Goal: Information Seeking & Learning: Check status

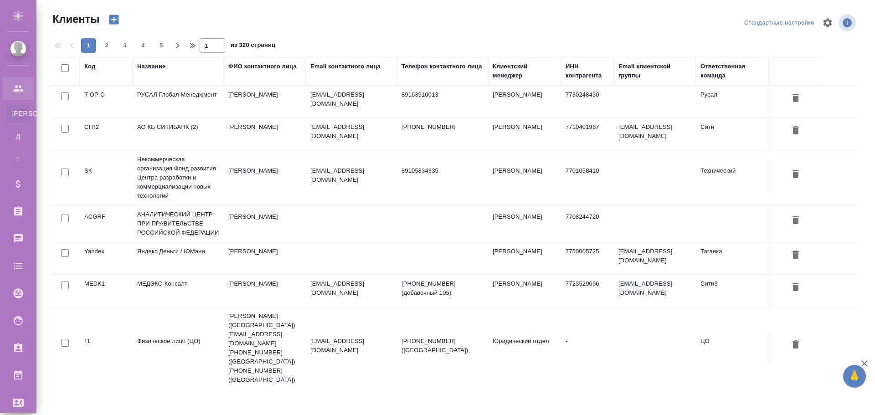
select select "RU"
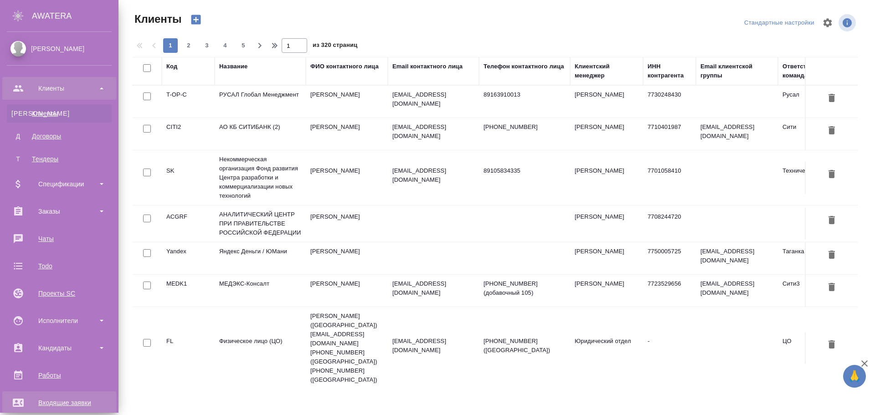
scroll to position [137, 0]
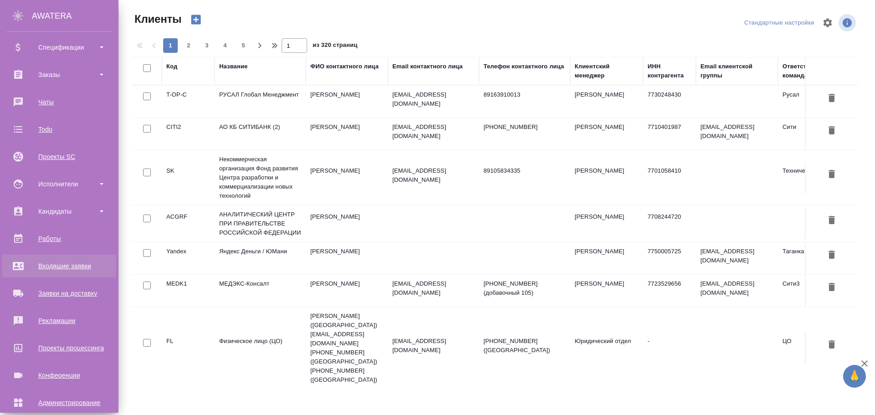
click at [54, 260] on div "Входящие заявки" at bounding box center [59, 266] width 105 height 14
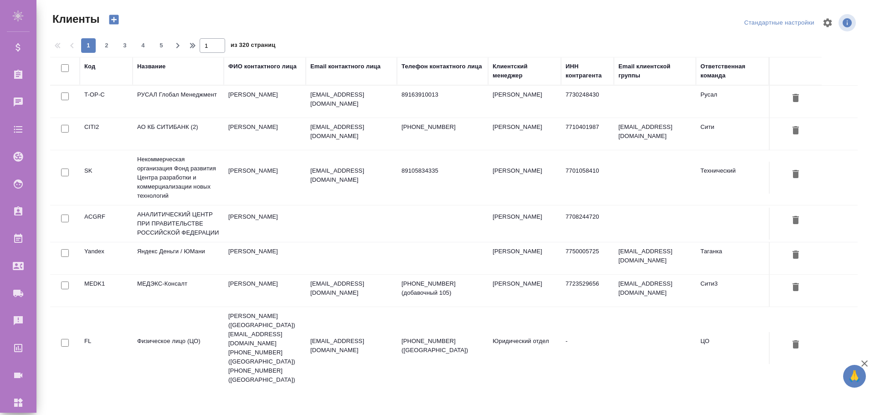
select select "RU"
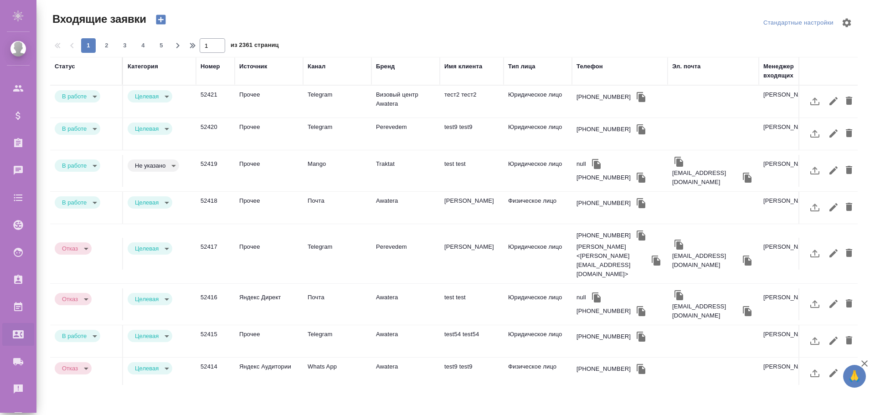
click at [250, 100] on td "Прочее" at bounding box center [269, 102] width 68 height 32
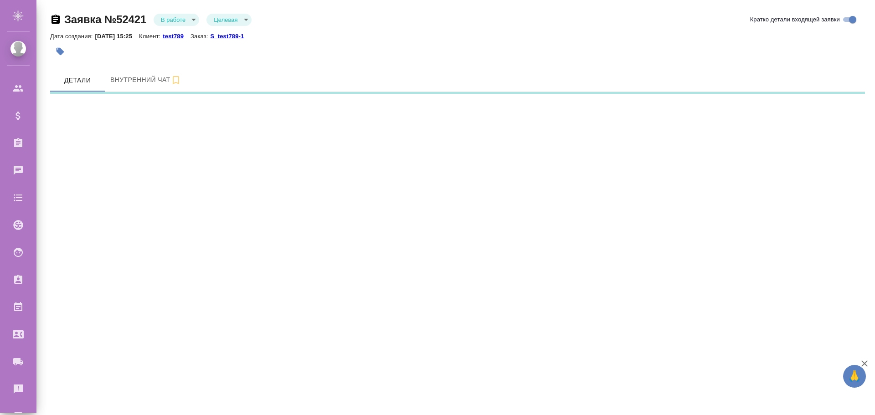
select select "RU"
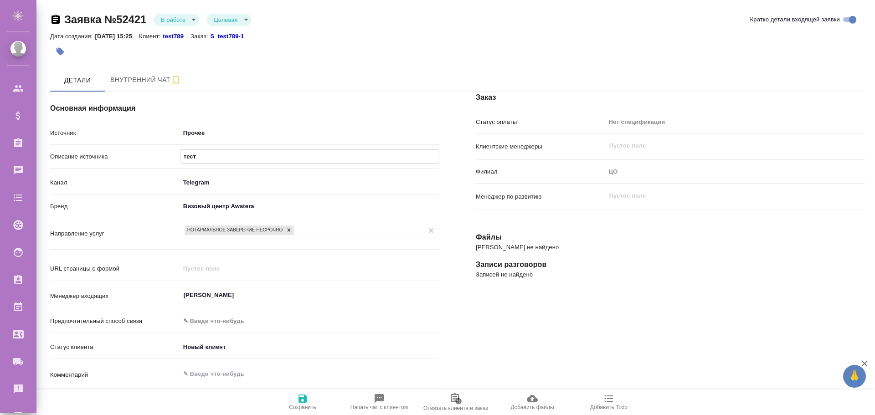
click at [206, 157] on input "тест" at bounding box center [309, 156] width 258 height 13
drag, startPoint x: 55, startPoint y: 156, endPoint x: 104, endPoint y: 156, distance: 49.7
click at [104, 156] on p "Описание источника" at bounding box center [115, 156] width 130 height 9
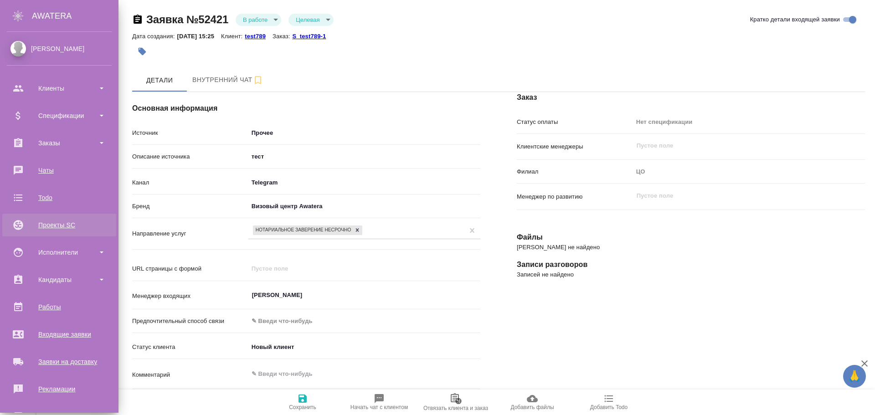
click at [61, 224] on div "Проекты SC" at bounding box center [59, 225] width 105 height 14
type textarea "x"
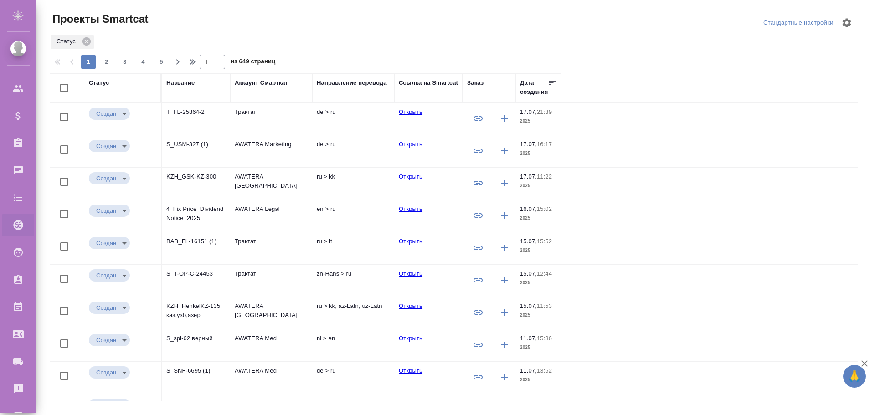
click at [201, 121] on td "T_FL-25864-2" at bounding box center [196, 119] width 68 height 32
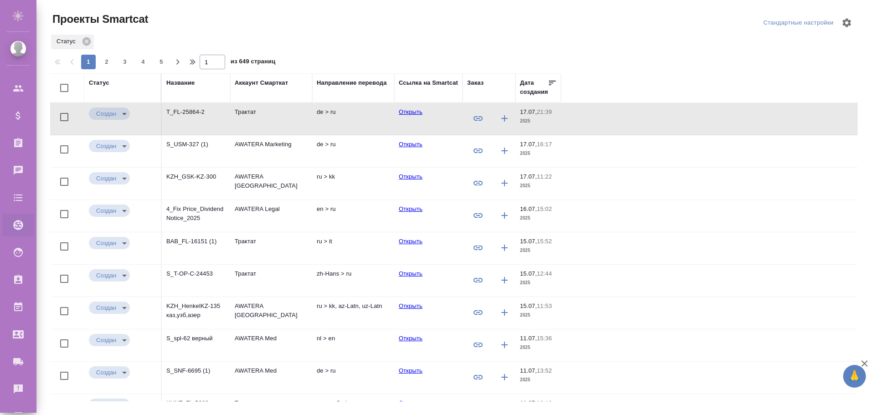
click at [201, 121] on td "T_FL-25864-2" at bounding box center [196, 119] width 68 height 32
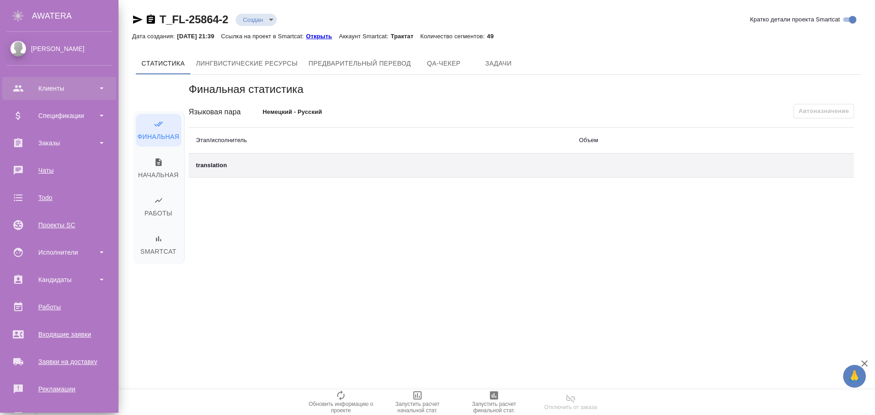
click at [46, 80] on div "Клиенты" at bounding box center [59, 88] width 114 height 23
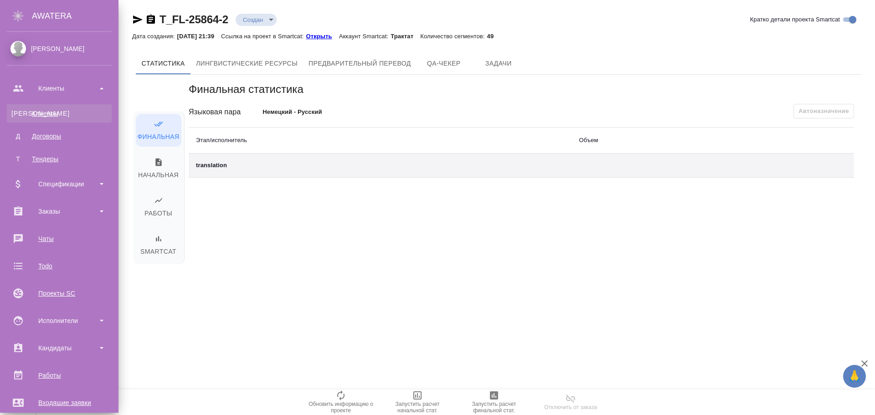
click at [45, 108] on link "К Клиенты" at bounding box center [59, 113] width 105 height 18
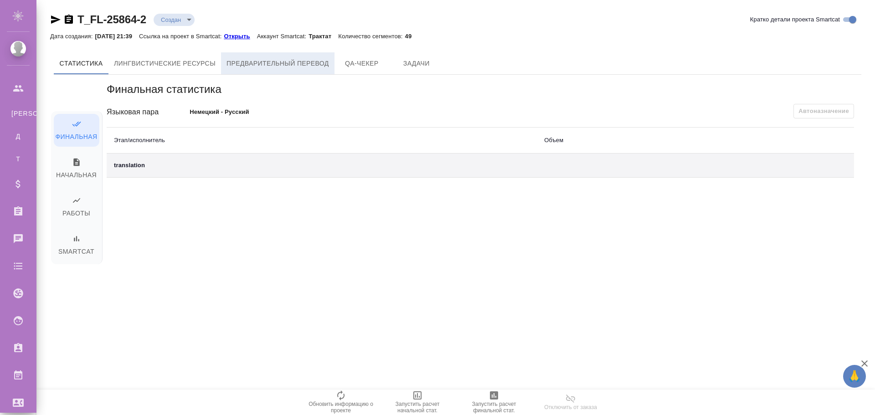
select select "RU"
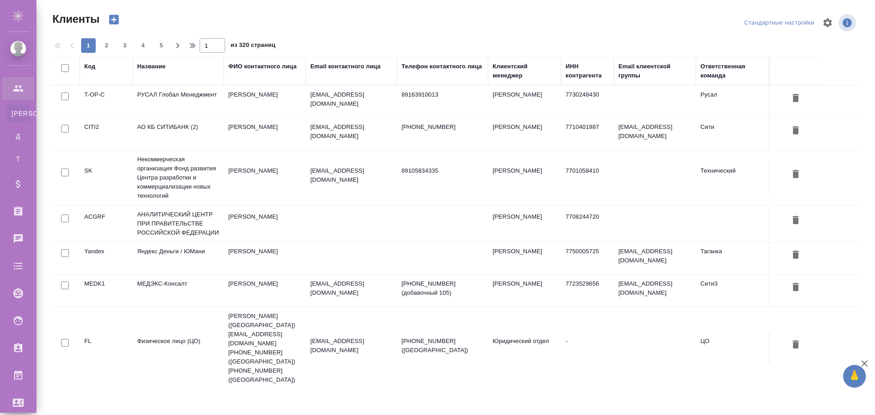
click at [169, 108] on td "РУСАЛ Глобал Менеджмент" at bounding box center [178, 102] width 91 height 32
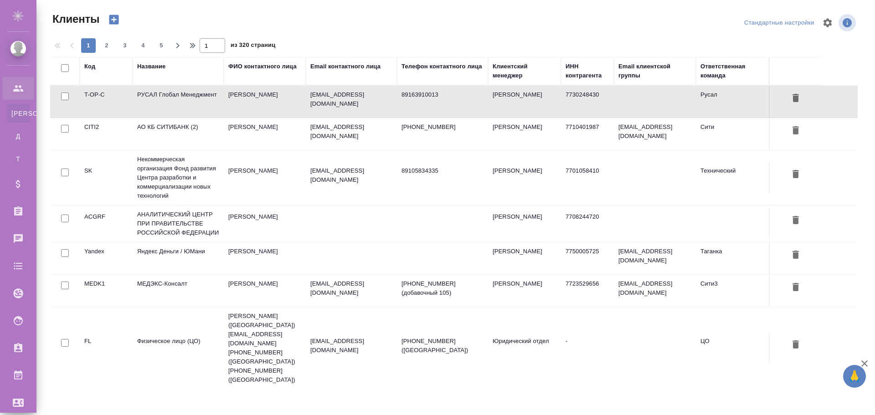
click at [169, 108] on td "РУСАЛ Глобал Менеджмент" at bounding box center [178, 102] width 91 height 32
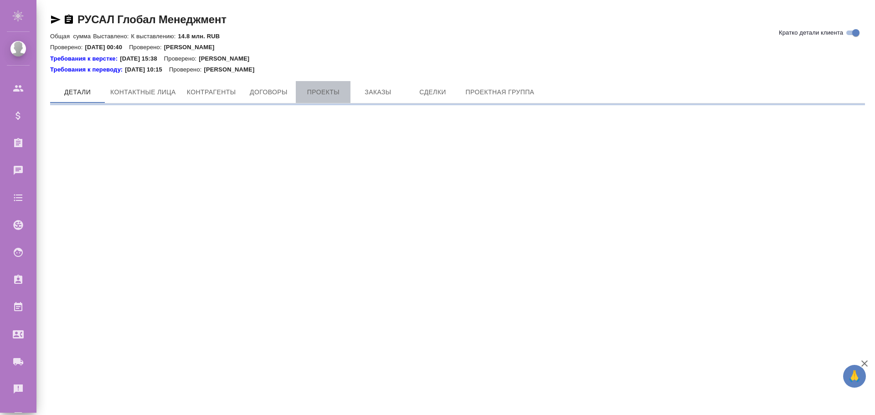
click at [326, 90] on span "Проекты" at bounding box center [323, 92] width 44 height 11
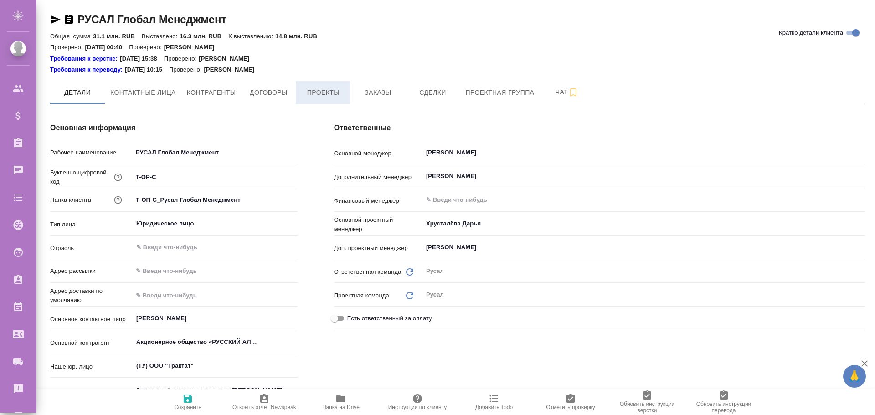
type textarea "x"
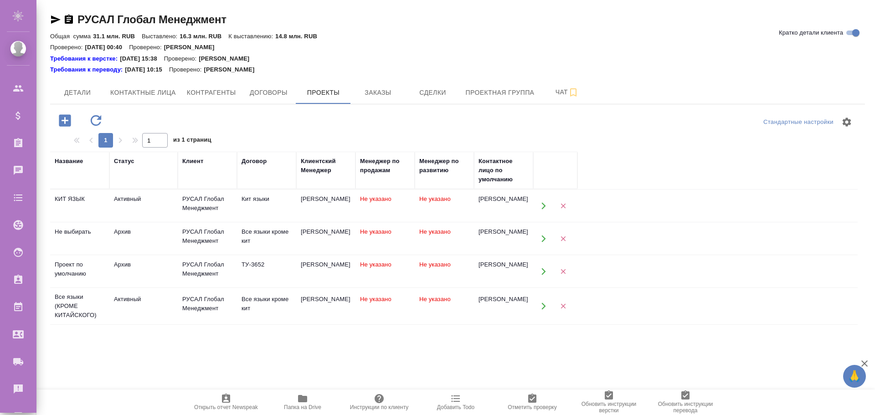
click at [203, 202] on div "РУСАЛ Глобал Менеджмент" at bounding box center [207, 204] width 50 height 18
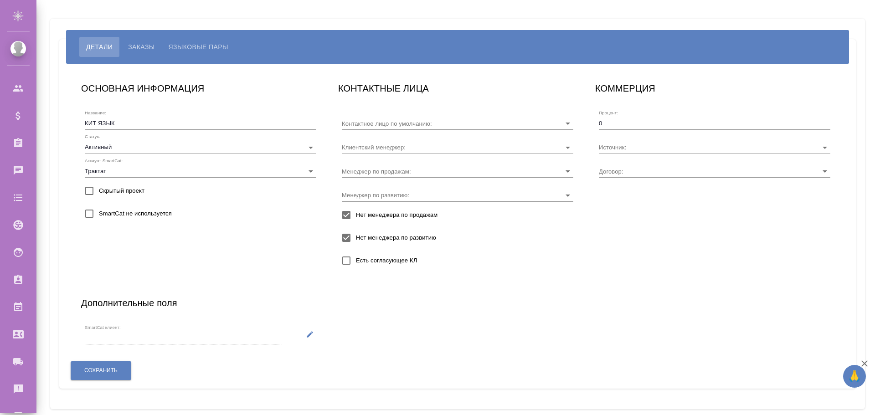
type input "[PERSON_NAME]"
type input "Кит языки"
type input "[PERSON_NAME]"
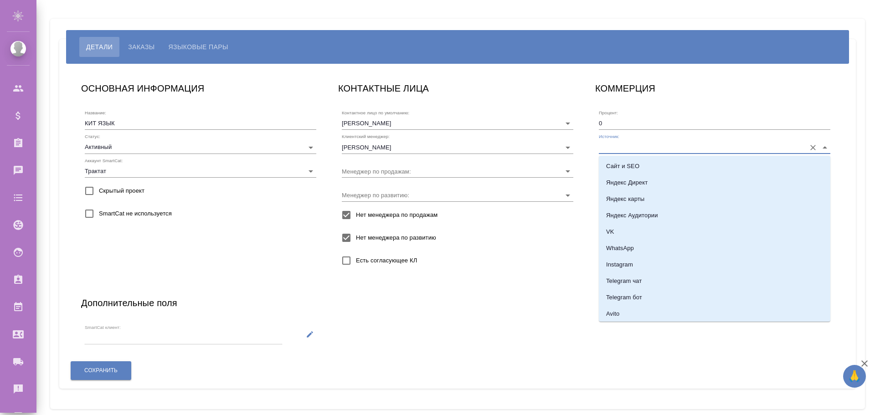
click at [615, 149] on input "Источник:" at bounding box center [700, 147] width 202 height 12
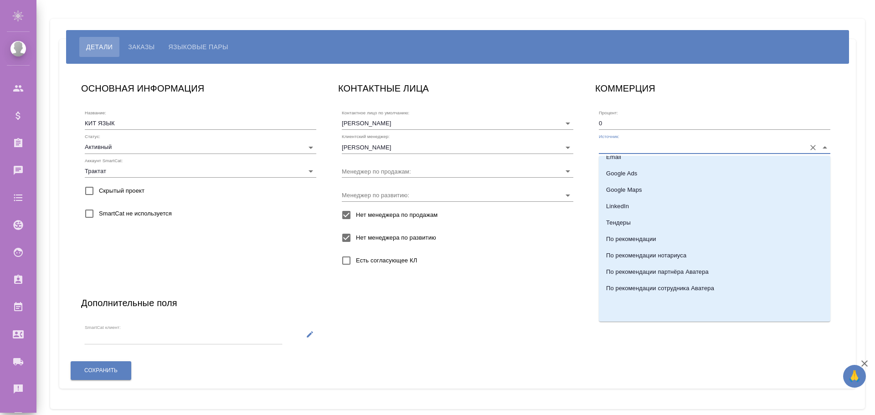
scroll to position [198, 0]
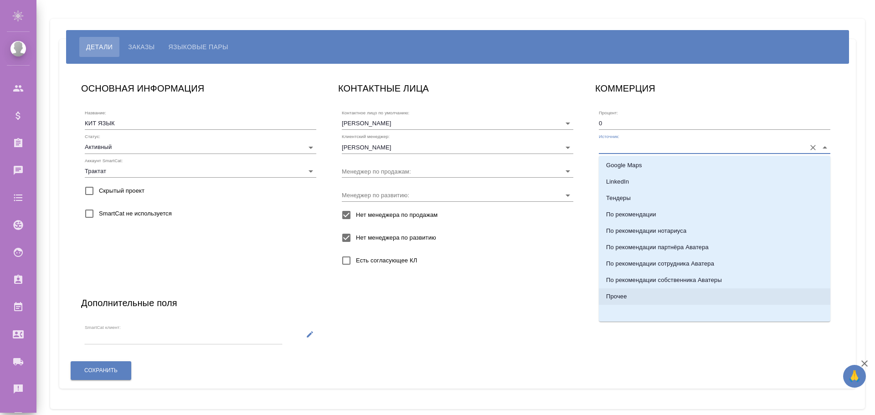
click at [618, 294] on p "Прочее" at bounding box center [616, 296] width 21 height 9
type input "Прочее"
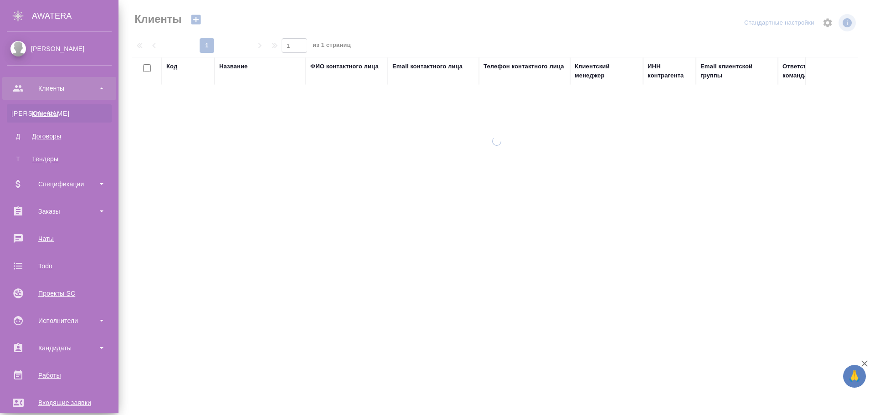
select select "RU"
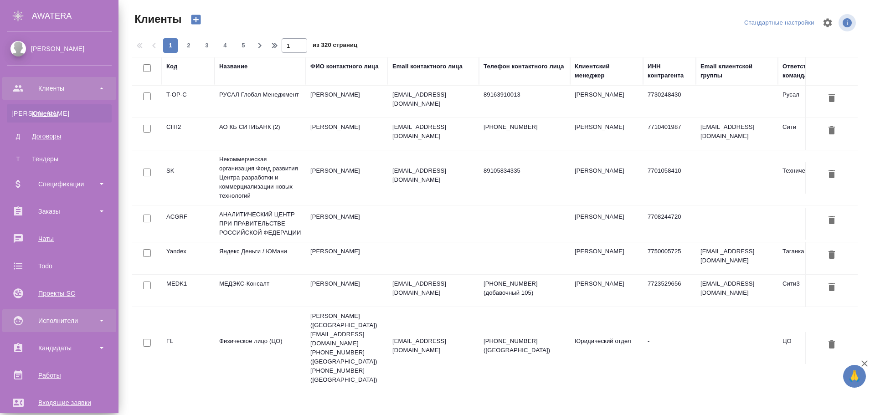
scroll to position [91, 0]
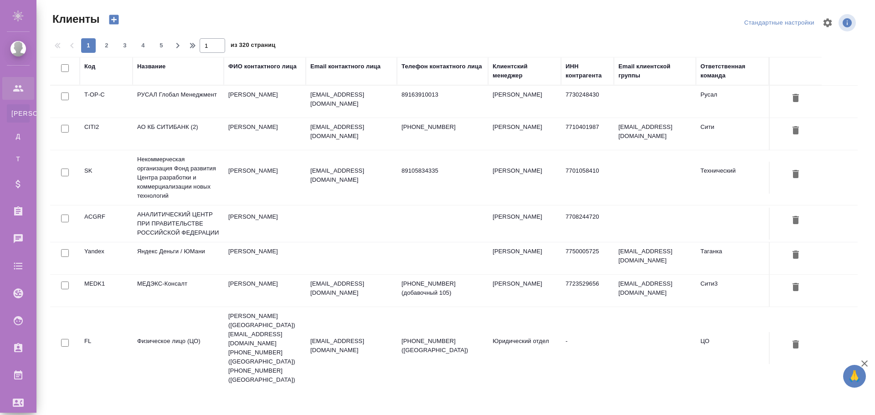
select select "RU"
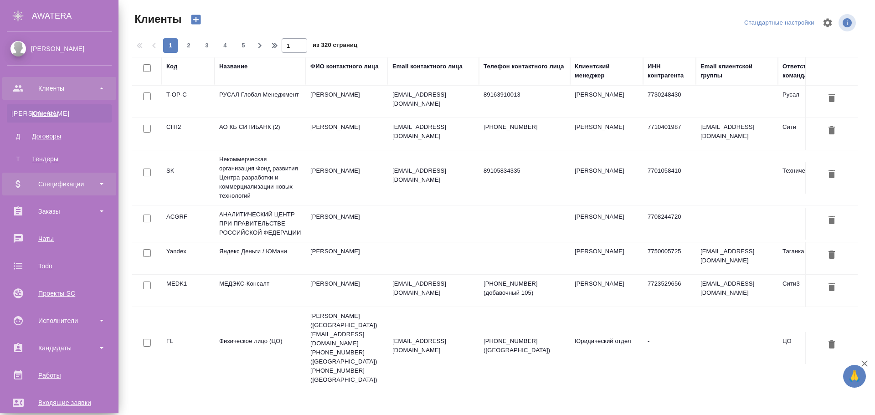
click at [78, 183] on div "Спецификации" at bounding box center [59, 184] width 105 height 14
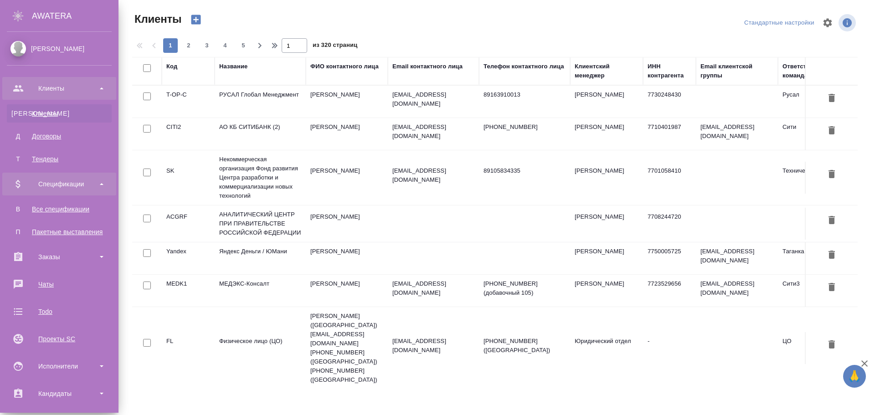
click at [78, 183] on div "Спецификации" at bounding box center [59, 184] width 105 height 14
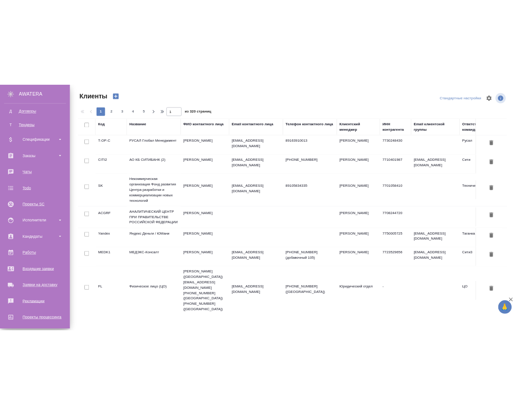
scroll to position [137, 0]
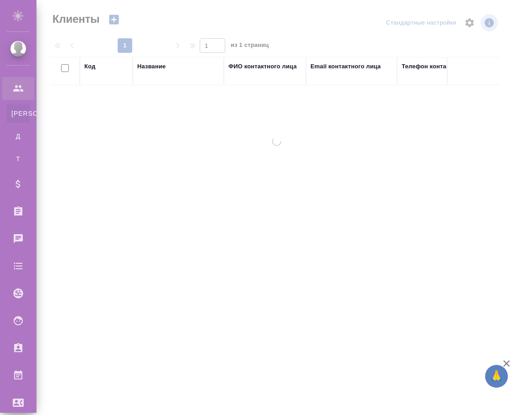
select select "RU"
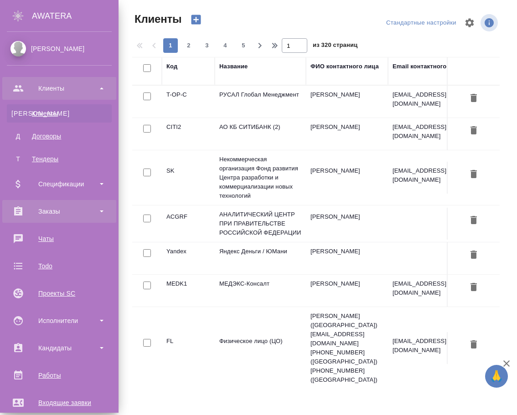
click at [48, 211] on div "Заказы" at bounding box center [59, 212] width 105 height 14
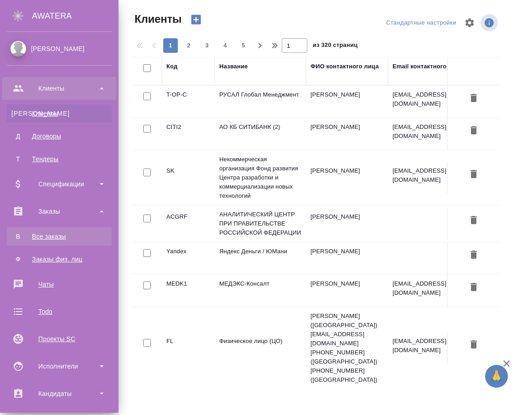
click at [46, 238] on div "Все заказы" at bounding box center [59, 236] width 96 height 9
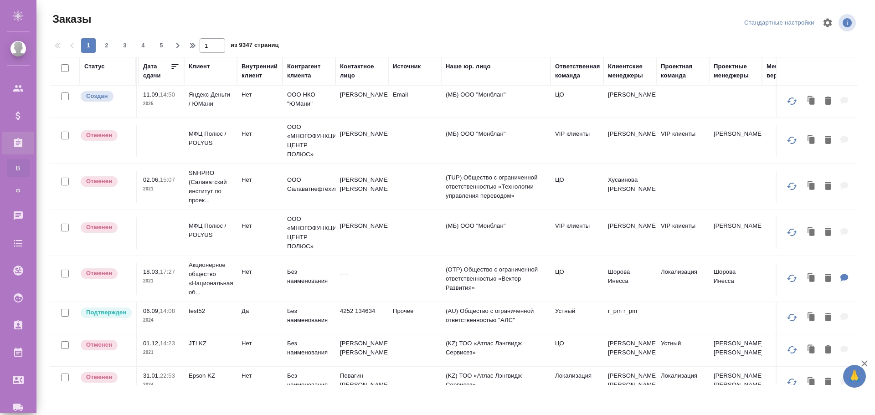
scroll to position [0, 280]
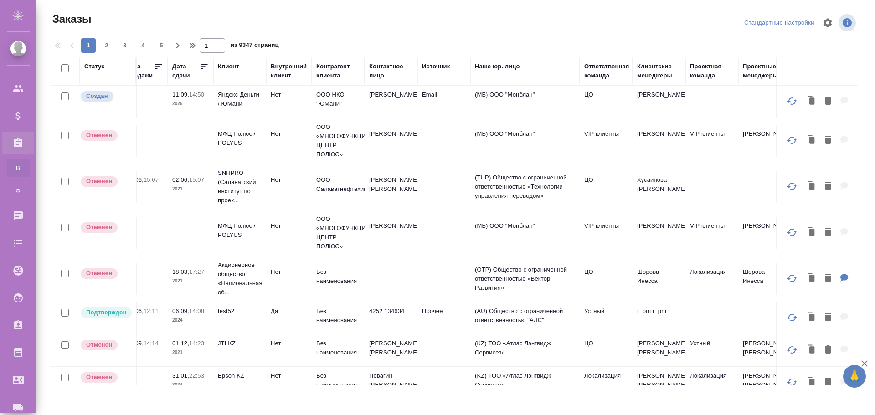
click at [435, 65] on div "Источник" at bounding box center [436, 66] width 28 height 9
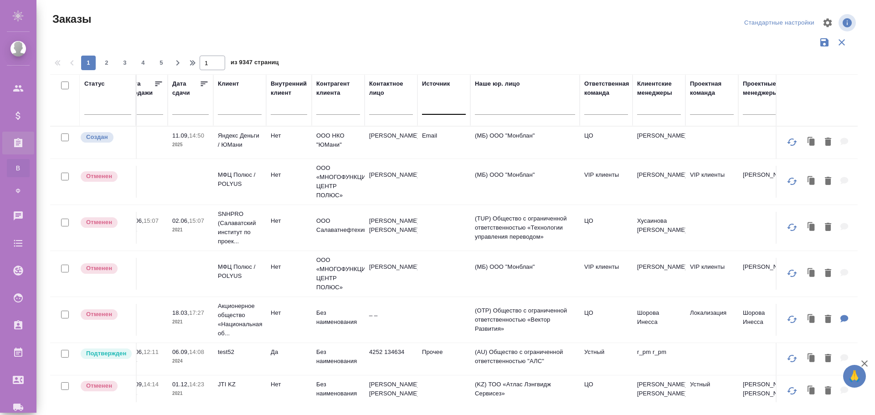
click at [438, 109] on div at bounding box center [444, 105] width 44 height 13
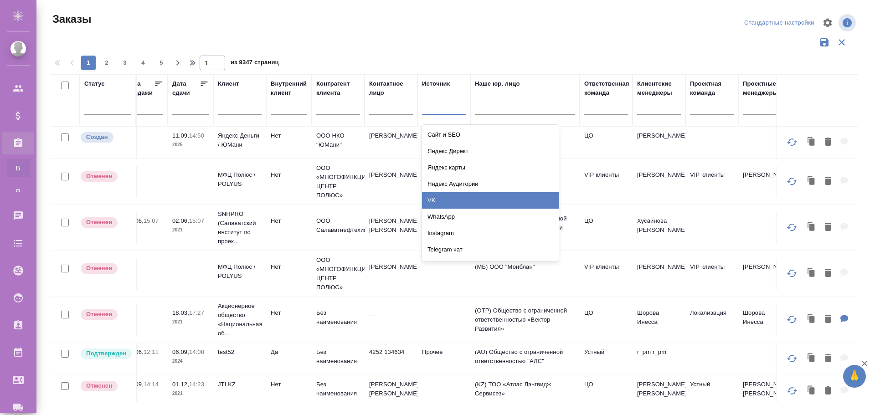
click at [436, 201] on div "VK" at bounding box center [490, 200] width 137 height 16
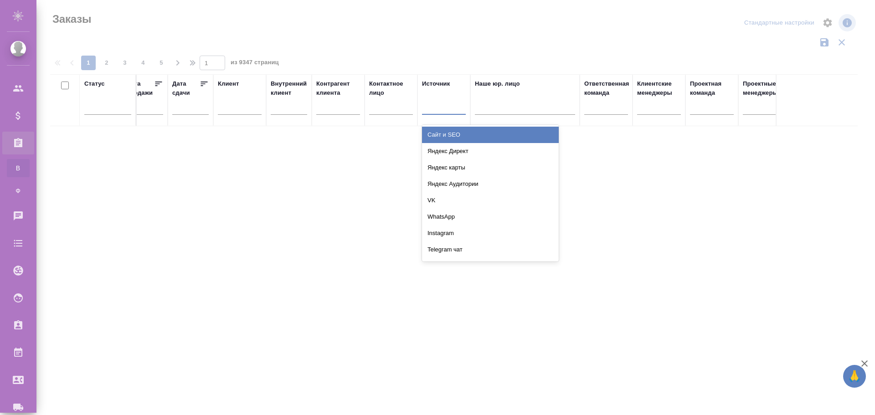
click at [435, 105] on div at bounding box center [444, 105] width 44 height 13
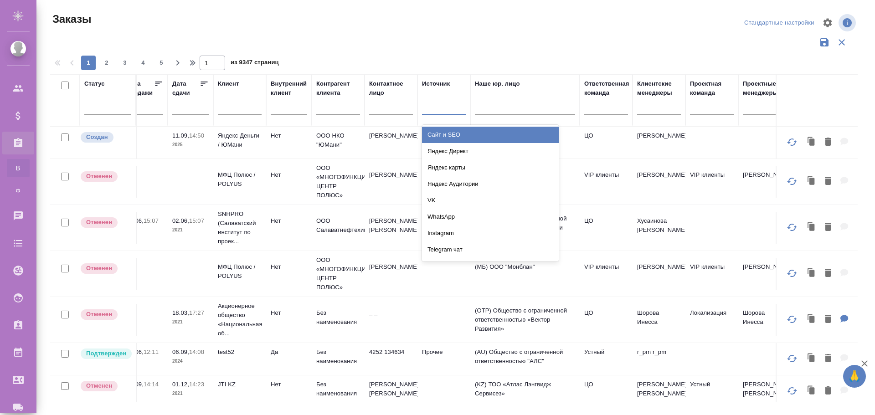
click at [446, 135] on div "Сайт и SEO" at bounding box center [490, 135] width 137 height 16
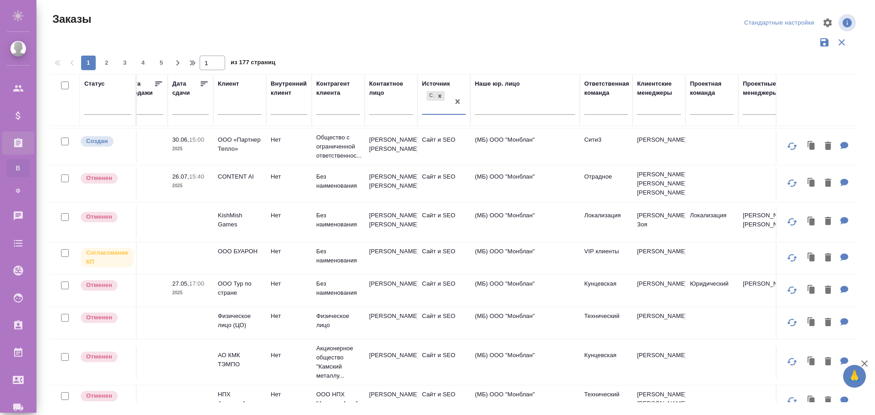
scroll to position [653, 280]
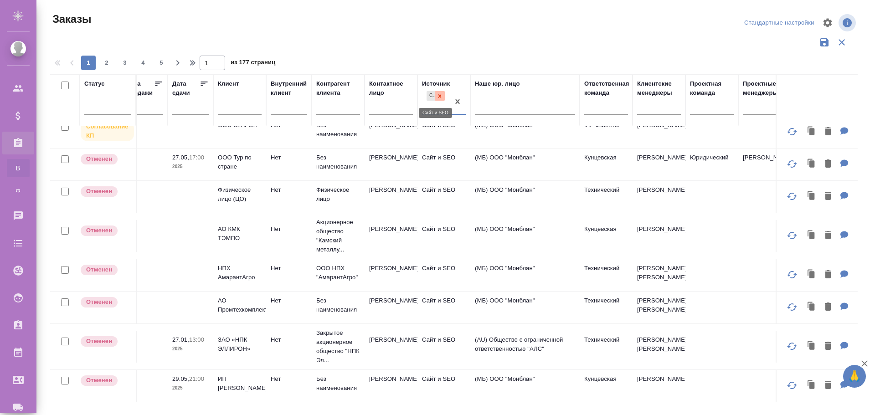
click at [442, 95] on icon at bounding box center [440, 96] width 6 height 6
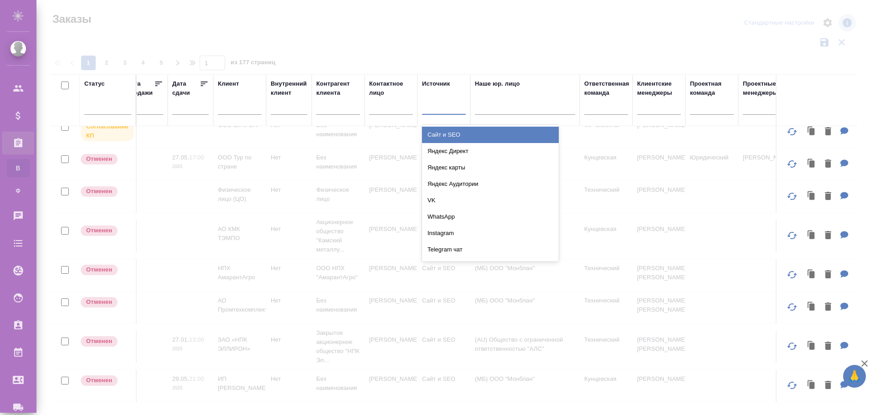
click at [436, 101] on div at bounding box center [444, 105] width 44 height 13
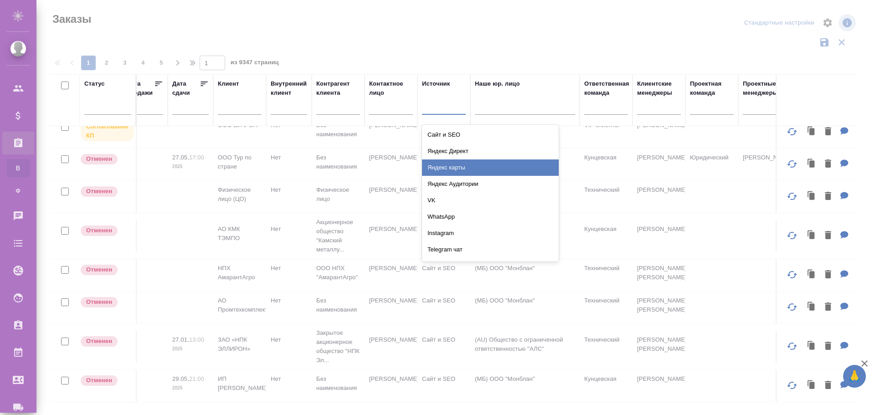
click at [444, 153] on div "Яндекс Директ" at bounding box center [490, 151] width 137 height 16
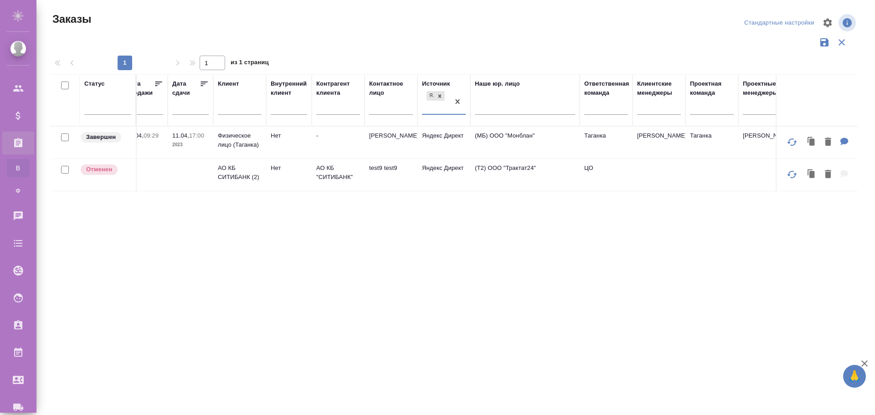
scroll to position [0, 280]
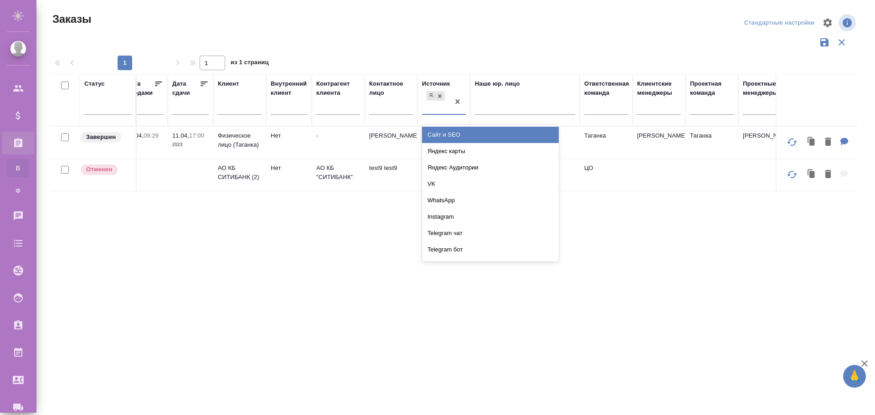
click at [436, 107] on div "Яндекс Директ" at bounding box center [435, 101] width 27 height 25
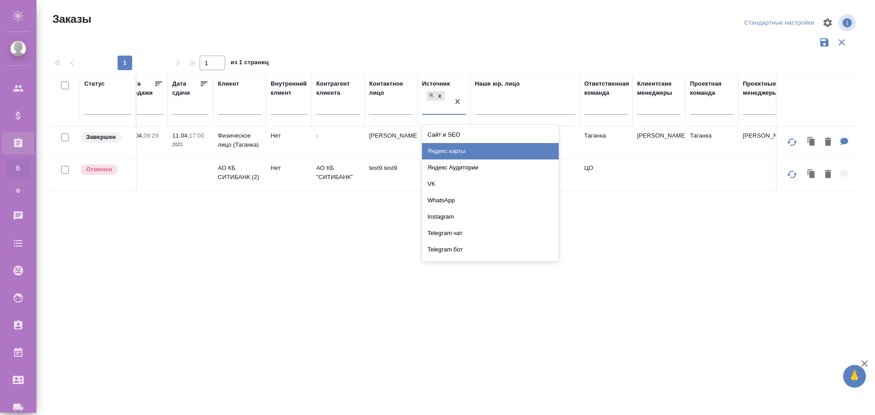
click at [440, 149] on div "Яндекс карты" at bounding box center [490, 151] width 137 height 16
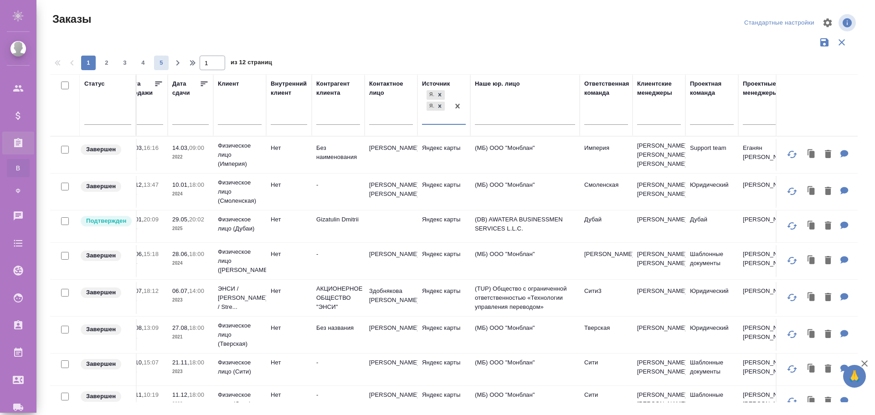
click at [164, 63] on span "5" at bounding box center [161, 62] width 15 height 9
type input "5"
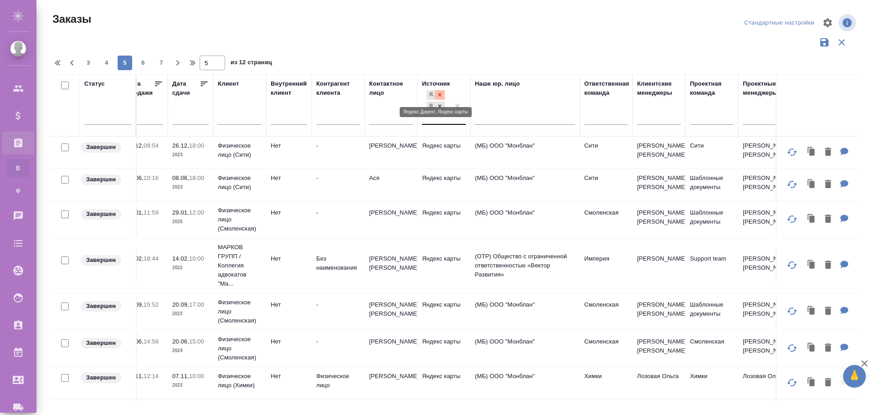
click at [439, 93] on icon at bounding box center [439, 94] width 3 height 3
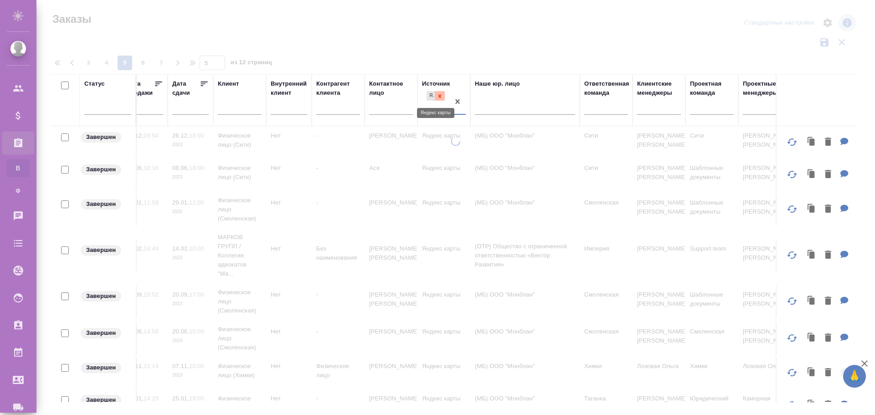
click at [441, 96] on icon at bounding box center [440, 96] width 6 height 6
